Goal: Task Accomplishment & Management: Manage account settings

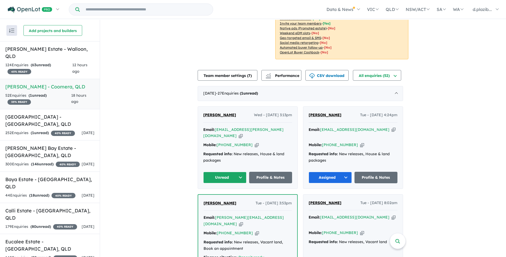
scroll to position [187, 0]
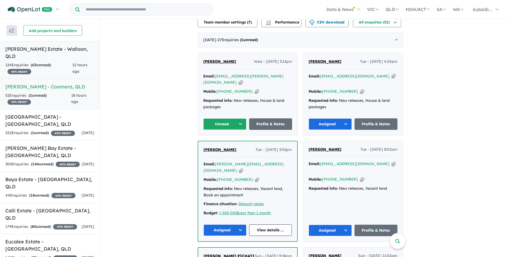
click at [57, 62] on div "124 Enquir ies ( 63 unread) 45 % READY" at bounding box center [38, 68] width 67 height 13
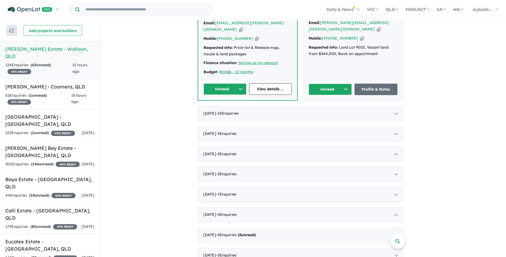
scroll to position [53, 0]
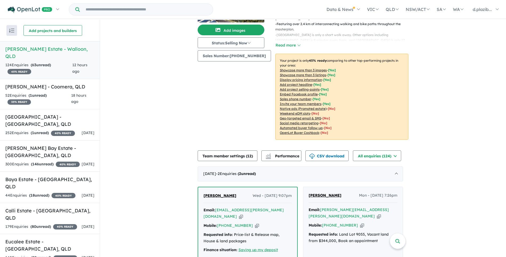
click at [243, 213] on icon "button" at bounding box center [241, 216] width 4 height 6
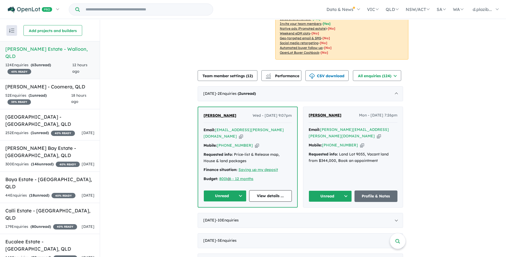
click at [243, 133] on icon "button" at bounding box center [241, 136] width 4 height 6
click at [255, 142] on icon "button" at bounding box center [257, 145] width 4 height 6
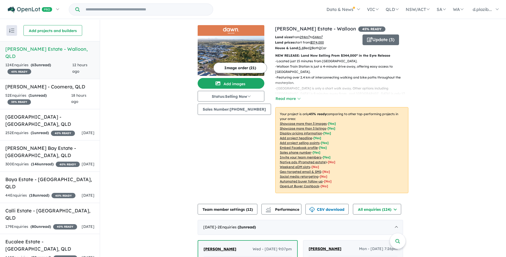
scroll to position [107, 0]
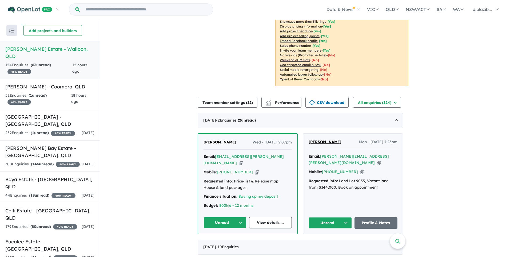
click at [218, 217] on button "Unread" at bounding box center [225, 222] width 43 height 11
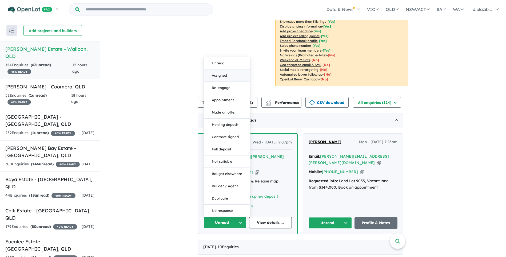
click at [231, 69] on button "Assigned" at bounding box center [227, 75] width 46 height 12
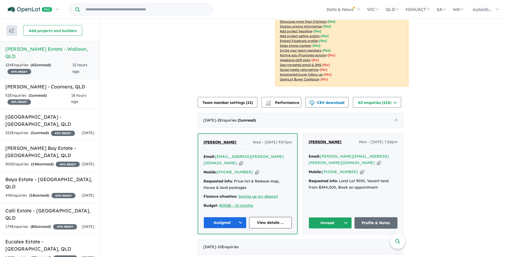
click at [378, 160] on icon "button" at bounding box center [379, 163] width 4 height 6
click at [380, 160] on icon "button" at bounding box center [379, 163] width 4 height 6
drag, startPoint x: 356, startPoint y: 164, endPoint x: 287, endPoint y: 176, distance: 70.2
click at [360, 169] on icon "button" at bounding box center [362, 172] width 4 height 6
drag, startPoint x: 378, startPoint y: 155, endPoint x: 367, endPoint y: 156, distance: 10.5
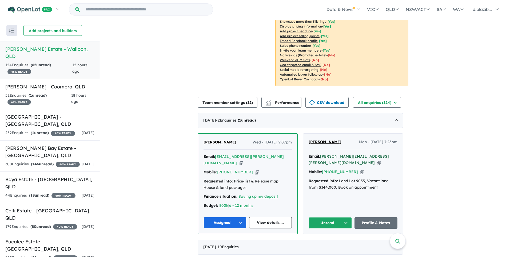
click at [378, 160] on icon "button" at bounding box center [379, 163] width 4 height 6
click at [360, 169] on icon "button" at bounding box center [362, 172] width 4 height 6
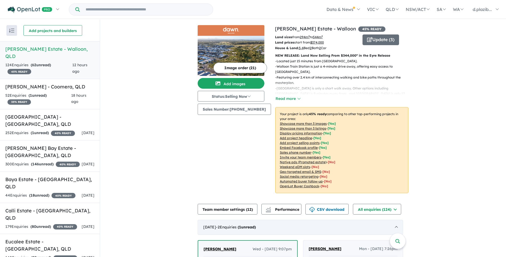
scroll to position [80, 0]
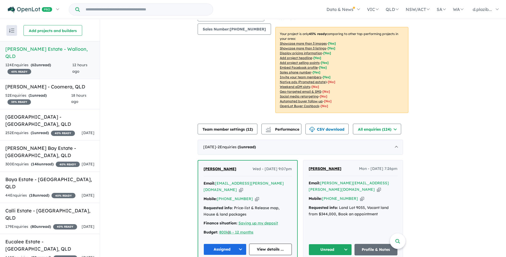
click at [321, 244] on button "Unread" at bounding box center [330, 249] width 43 height 11
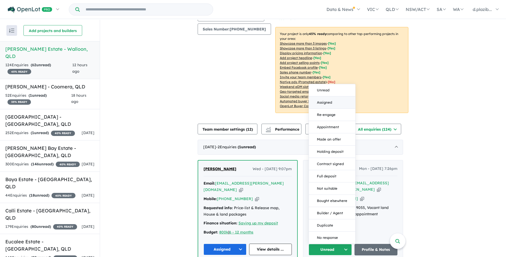
click at [337, 96] on button "Assigned" at bounding box center [332, 102] width 46 height 12
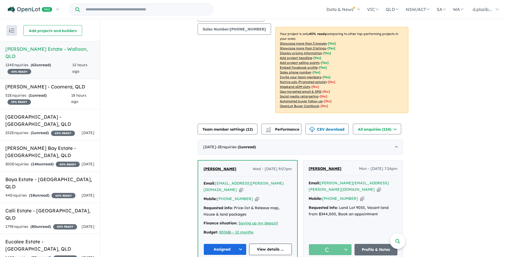
scroll to position [187, 0]
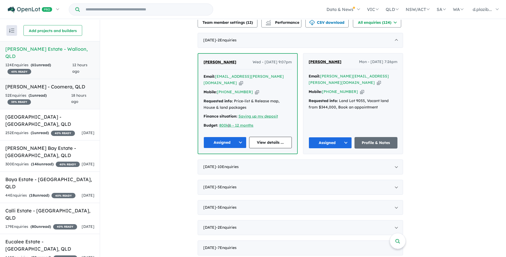
click at [74, 93] on span "18 hours ago" at bounding box center [78, 98] width 15 height 11
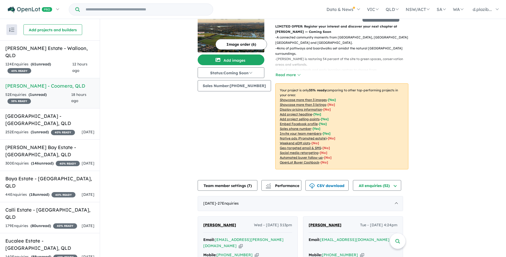
scroll to position [156, 0]
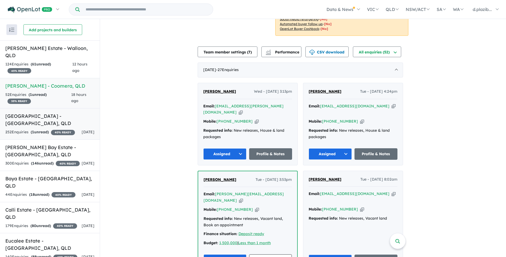
click at [66, 129] on div "252 Enquir ies ( 1 unread) 40 % READY" at bounding box center [40, 132] width 70 height 6
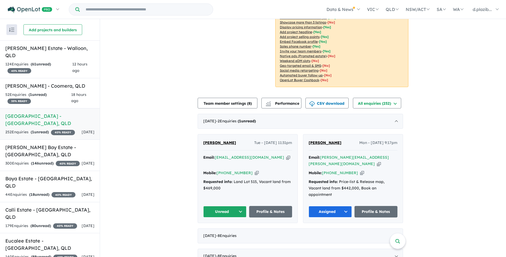
scroll to position [133, 0]
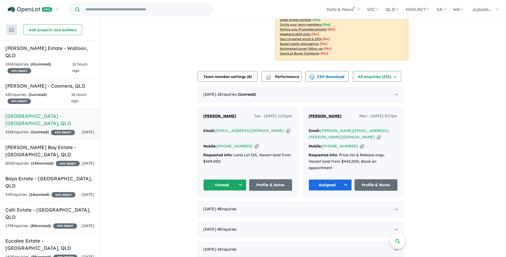
click at [286, 128] on icon "button" at bounding box center [288, 131] width 4 height 6
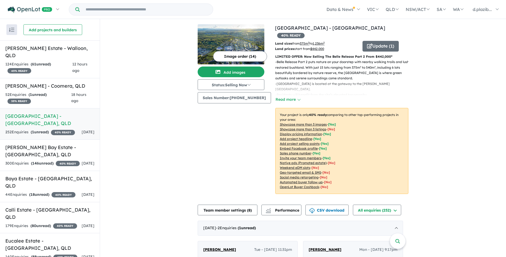
scroll to position [107, 0]
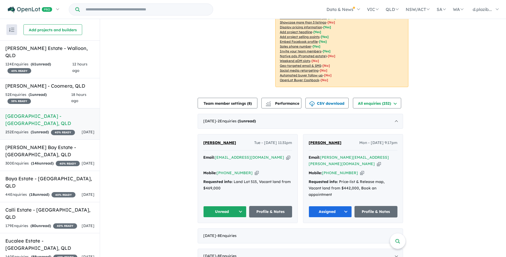
click at [286, 154] on icon "button" at bounding box center [288, 157] width 4 height 6
click at [255, 170] on icon "button" at bounding box center [257, 173] width 4 height 6
click at [286, 154] on icon "button" at bounding box center [288, 157] width 4 height 6
click at [220, 206] on button "Unread" at bounding box center [224, 211] width 43 height 11
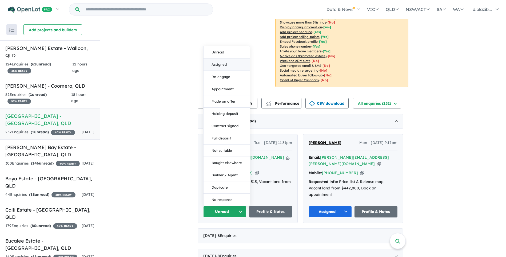
click at [236, 58] on button "Assigned" at bounding box center [227, 64] width 46 height 12
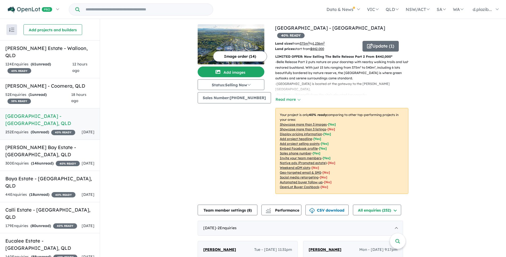
scroll to position [160, 0]
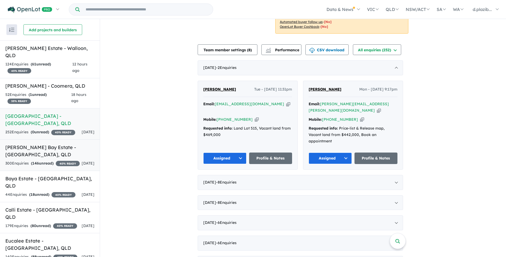
click at [60, 160] on div "300 Enquir ies ( 146 unread) 40 % READY" at bounding box center [42, 163] width 74 height 6
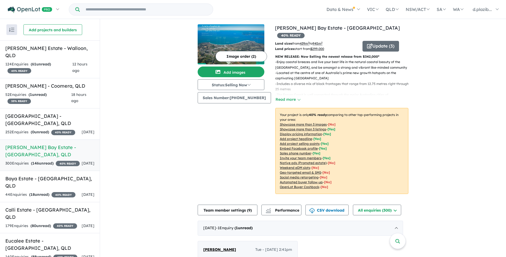
scroll to position [160, 0]
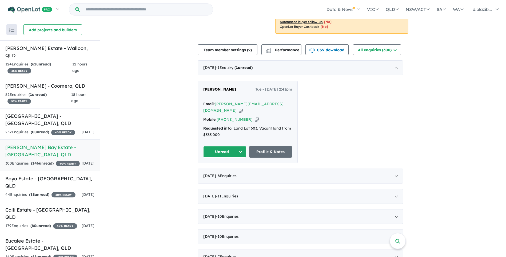
click at [243, 107] on icon "button" at bounding box center [241, 110] width 4 height 6
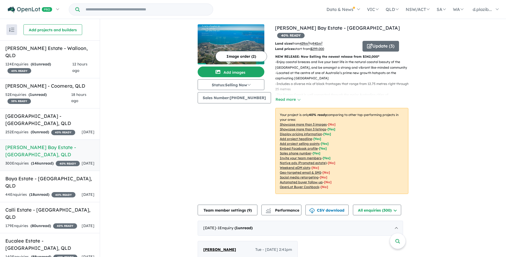
scroll to position [213, 0]
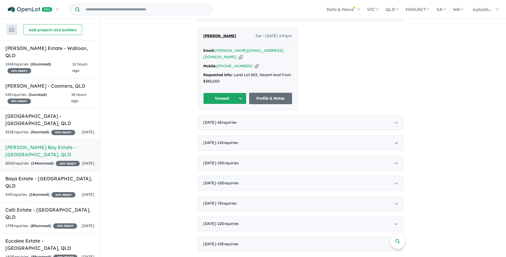
click at [234, 93] on button "Unread" at bounding box center [224, 98] width 43 height 11
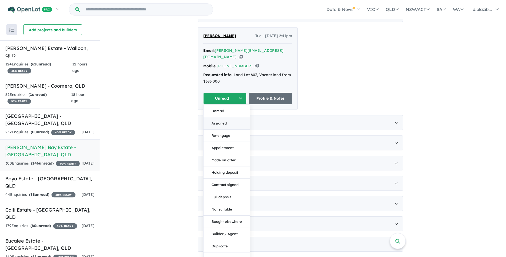
click at [210, 117] on button "Assigned" at bounding box center [227, 123] width 46 height 12
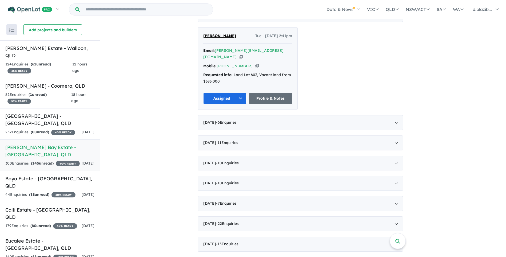
click at [218, 93] on button "Assigned" at bounding box center [224, 98] width 43 height 11
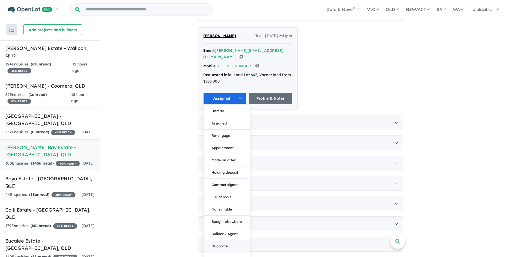
click at [229, 240] on button "Duplicate" at bounding box center [227, 246] width 46 height 12
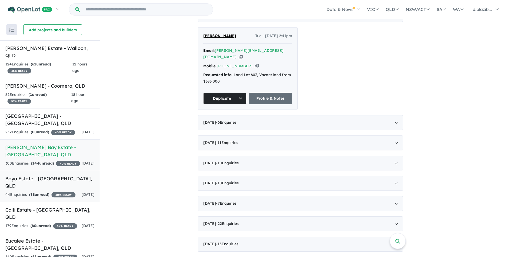
click at [68, 191] on div "44 Enquir ies ( 18 unread) 40 % READY" at bounding box center [40, 194] width 70 height 6
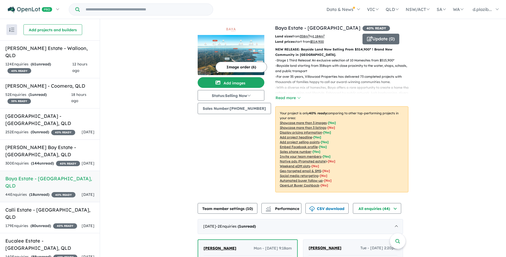
scroll to position [160, 0]
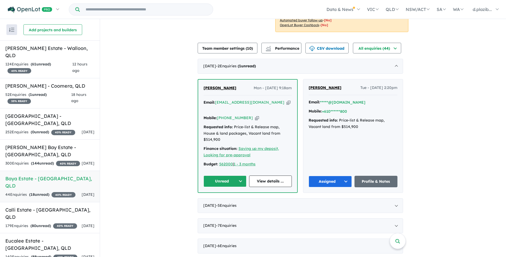
click at [286, 103] on icon "button" at bounding box center [288, 102] width 4 height 6
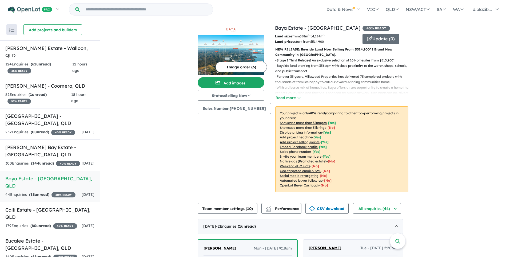
scroll to position [107, 0]
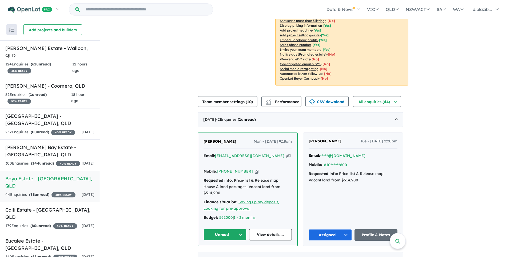
drag, startPoint x: 260, startPoint y: 156, endPoint x: 189, endPoint y: 132, distance: 74.7
click at [286, 156] on icon "button" at bounding box center [288, 156] width 4 height 6
click at [286, 155] on icon "button" at bounding box center [288, 156] width 4 height 6
click at [255, 168] on icon "button" at bounding box center [257, 171] width 4 height 6
click at [221, 229] on button "Unread" at bounding box center [225, 234] width 43 height 11
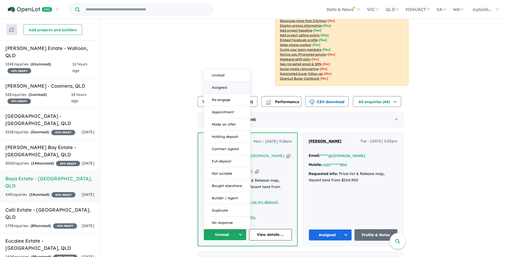
click at [226, 81] on button "Assigned" at bounding box center [227, 87] width 46 height 12
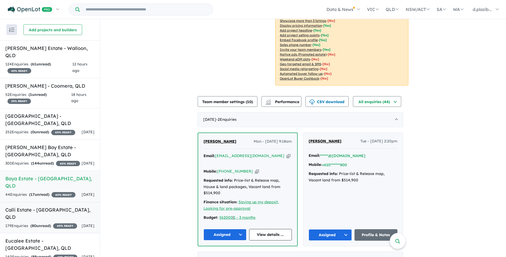
click at [61, 207] on h5 "Calli Estate - [GEOGRAPHIC_DATA] , [GEOGRAPHIC_DATA]" at bounding box center [49, 213] width 89 height 14
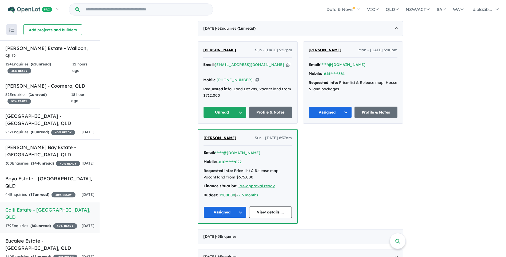
scroll to position [80, 0]
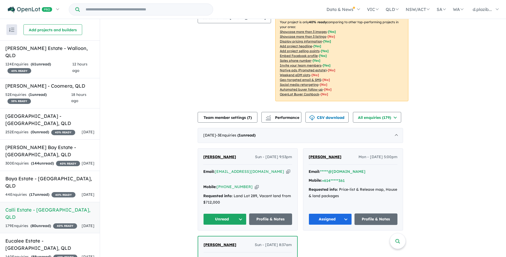
click at [286, 170] on icon "button" at bounding box center [288, 172] width 4 height 6
click at [227, 213] on button "Unread" at bounding box center [224, 218] width 43 height 11
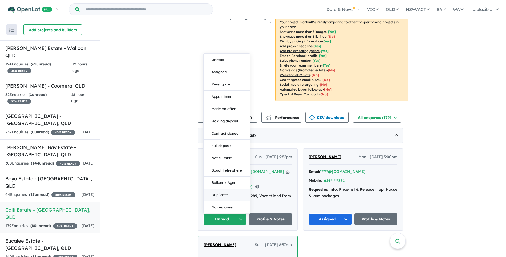
click at [224, 190] on button "Duplicate" at bounding box center [227, 195] width 46 height 12
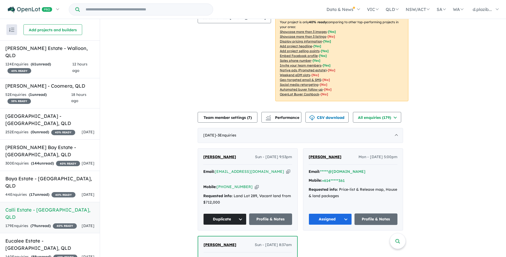
scroll to position [41, 0]
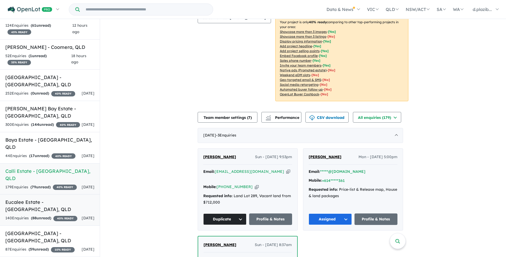
click at [64, 215] on div "140 Enquir ies ( 88 unread) 40 % READY" at bounding box center [41, 218] width 72 height 6
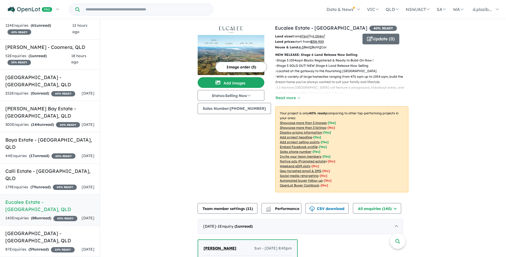
scroll to position [160, 0]
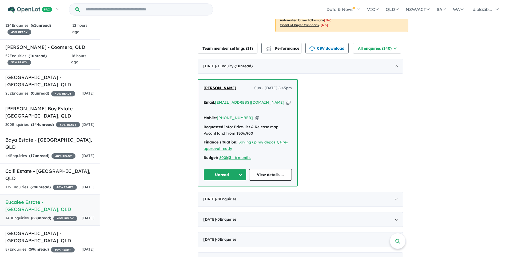
click at [286, 103] on icon "button" at bounding box center [288, 102] width 4 height 6
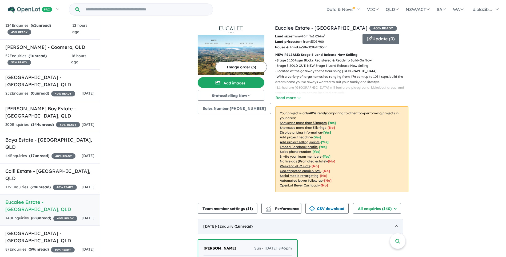
scroll to position [133, 0]
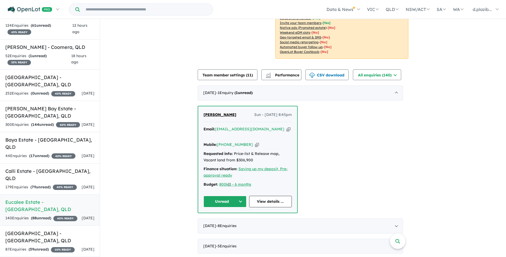
click at [229, 197] on button "Unread" at bounding box center [225, 201] width 43 height 11
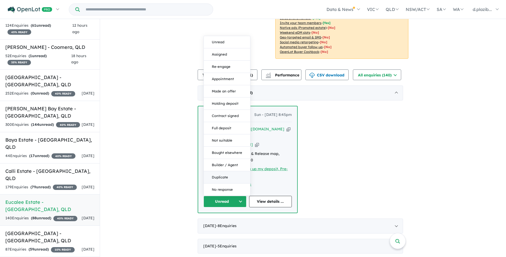
click at [229, 172] on button "Duplicate" at bounding box center [227, 177] width 46 height 12
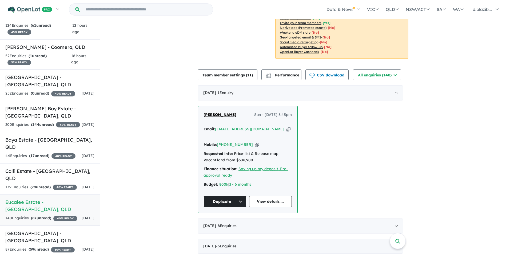
scroll to position [240, 0]
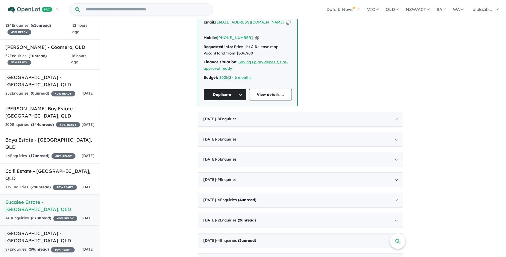
click at [53, 236] on h5 "[GEOGRAPHIC_DATA] - [GEOGRAPHIC_DATA] , [GEOGRAPHIC_DATA]" at bounding box center [49, 236] width 89 height 14
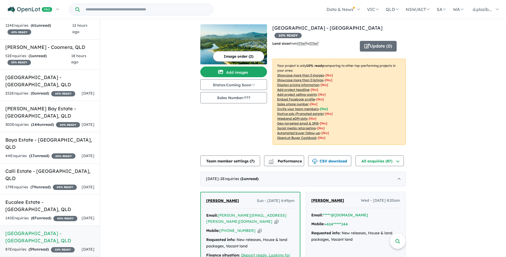
scroll to position [107, 0]
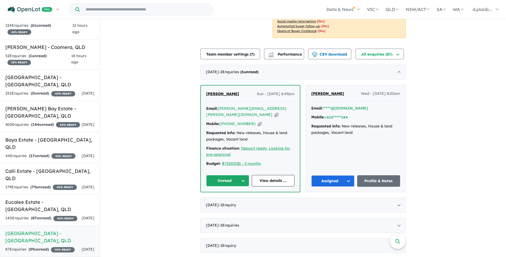
click at [274, 112] on icon "button" at bounding box center [276, 115] width 4 height 6
drag, startPoint x: 266, startPoint y: 101, endPoint x: 260, endPoint y: 102, distance: 5.7
click at [274, 112] on icon "button" at bounding box center [276, 115] width 4 height 6
click at [258, 121] on icon "button" at bounding box center [260, 124] width 4 height 6
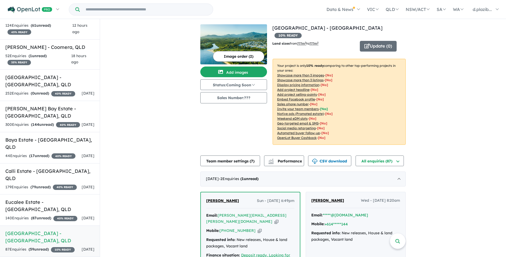
scroll to position [133, 0]
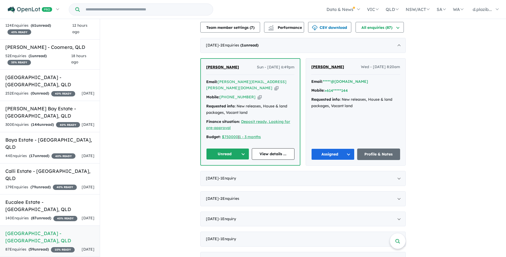
drag, startPoint x: 230, startPoint y: 137, endPoint x: 222, endPoint y: 137, distance: 8.3
click at [230, 148] on button "Unread" at bounding box center [227, 153] width 43 height 11
drag, startPoint x: 238, startPoint y: 168, endPoint x: 114, endPoint y: 196, distance: 127.0
click at [236, 173] on button "Assigned" at bounding box center [229, 179] width 46 height 12
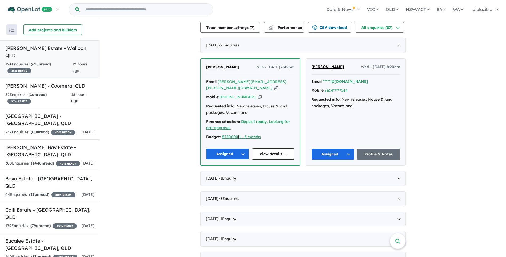
click at [62, 67] on link "[PERSON_NAME] Estate - Walloon , QLD 124 Enquir ies ( 61 unread) 45 % READY 12 …" at bounding box center [50, 59] width 100 height 38
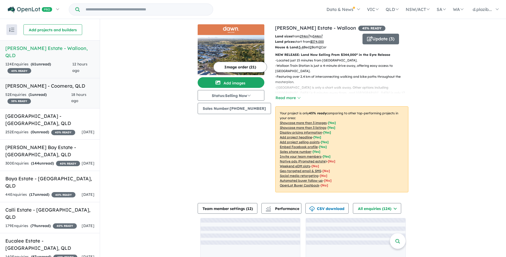
click at [68, 82] on h5 "[PERSON_NAME] - Coomera , [GEOGRAPHIC_DATA]" at bounding box center [49, 85] width 89 height 7
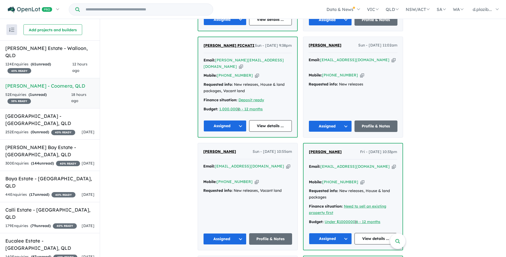
scroll to position [236, 0]
